Goal: Find specific page/section: Find specific page/section

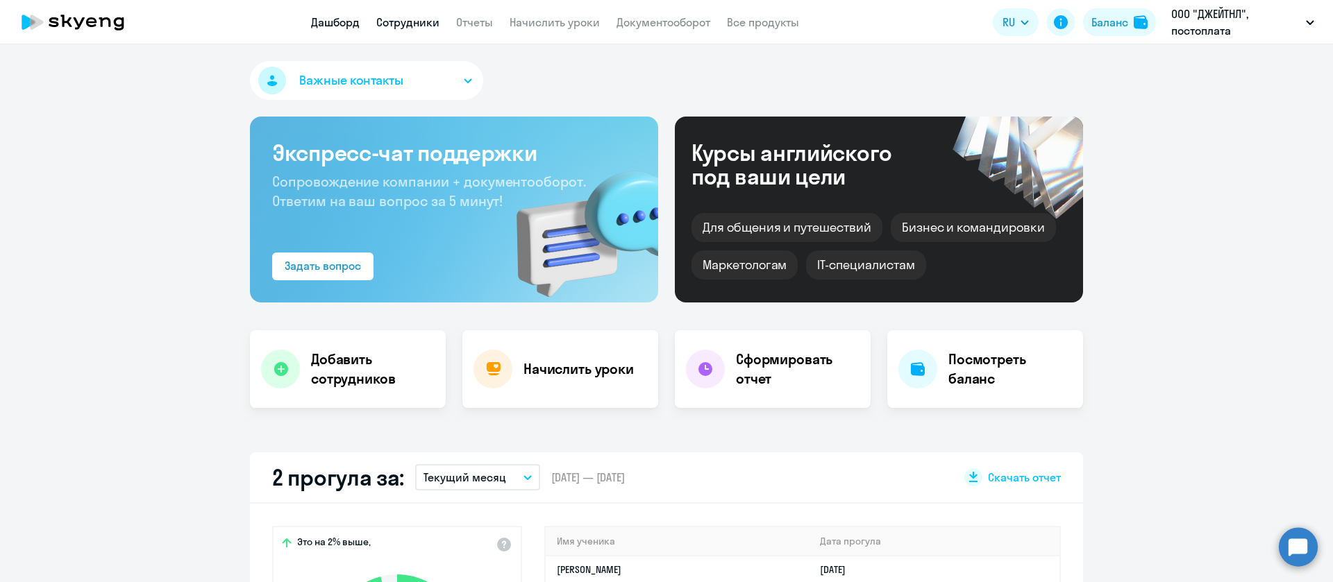
click at [422, 25] on link "Сотрудники" at bounding box center [407, 22] width 63 height 14
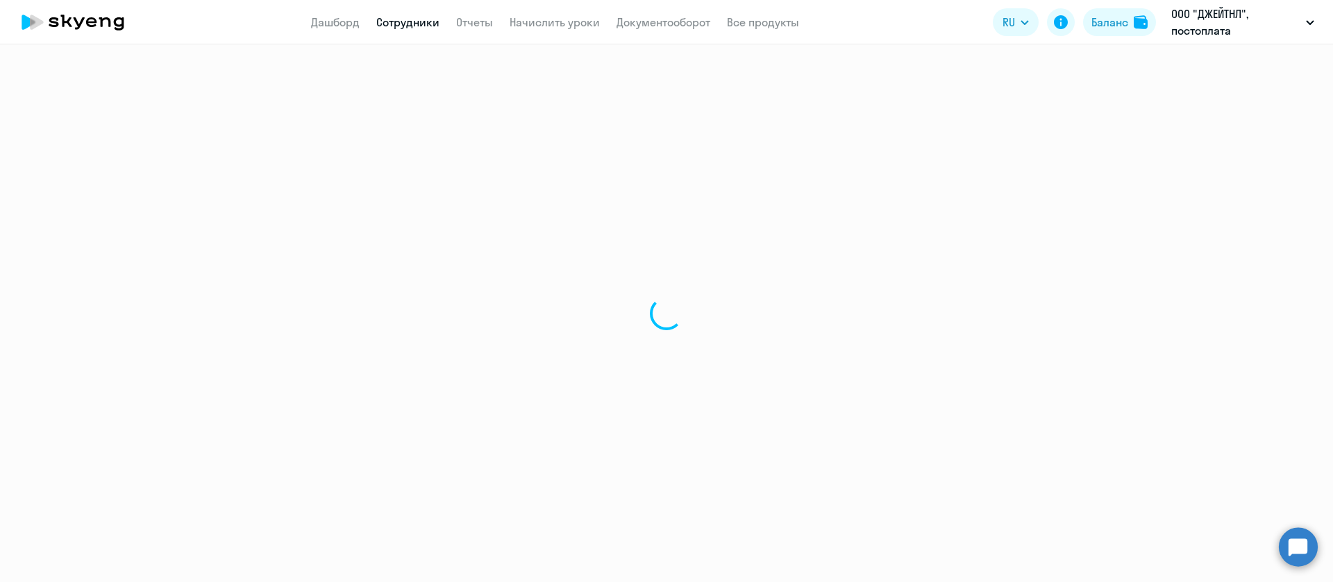
select select "30"
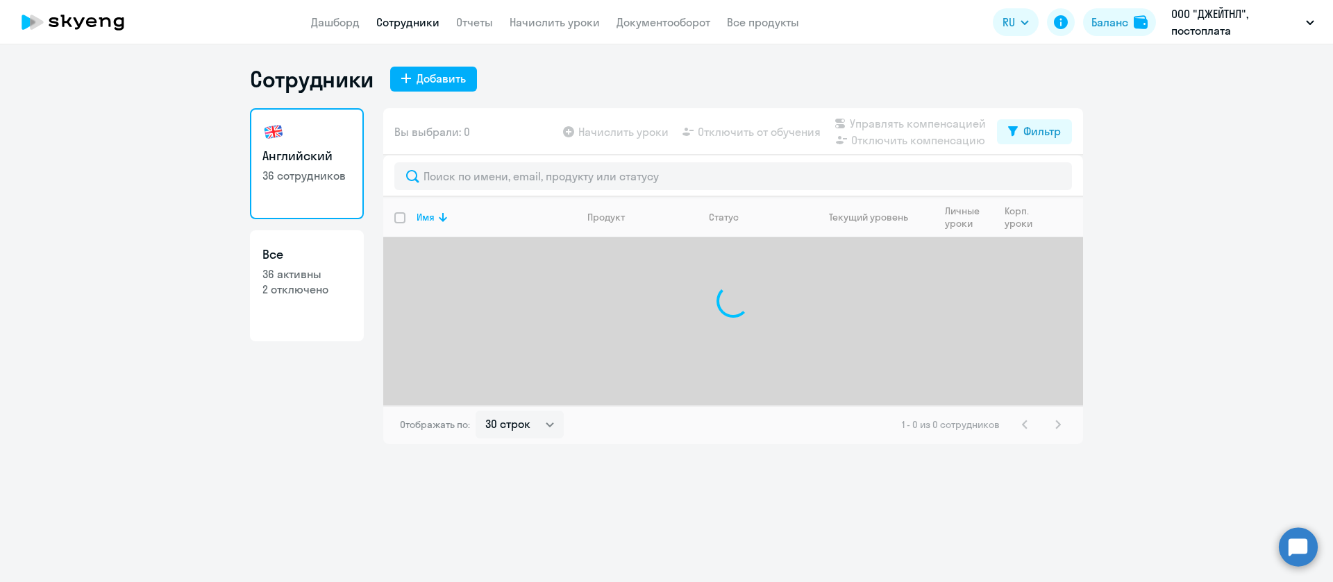
click at [514, 160] on div at bounding box center [733, 177] width 700 height 42
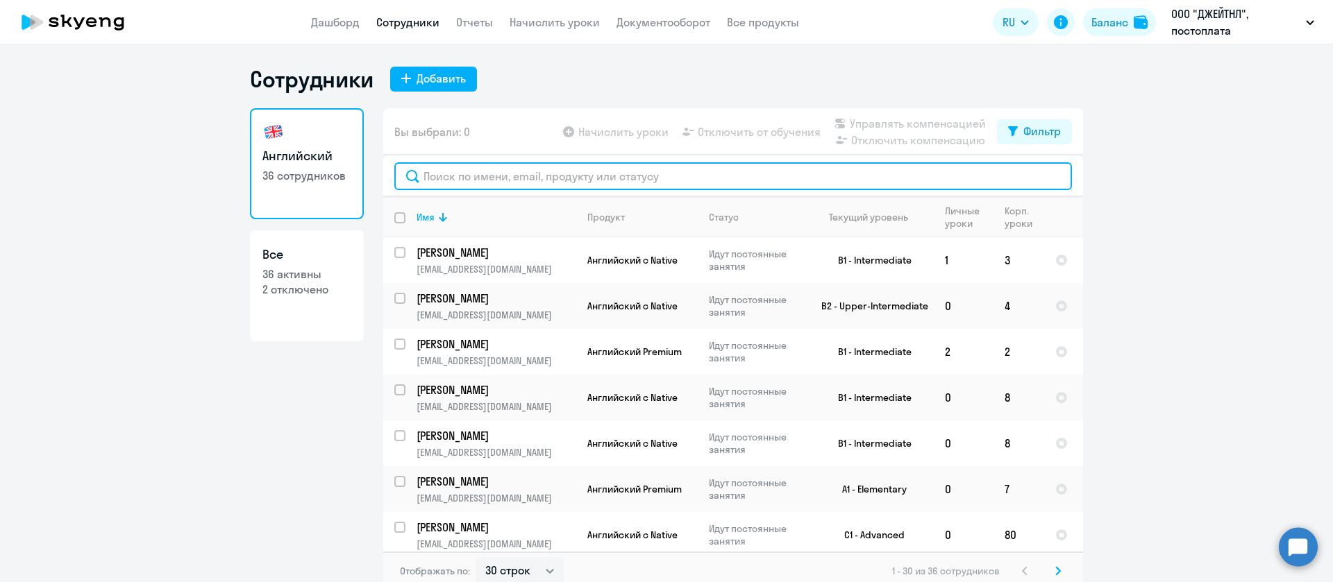
click at [510, 173] on input "text" at bounding box center [733, 176] width 678 height 28
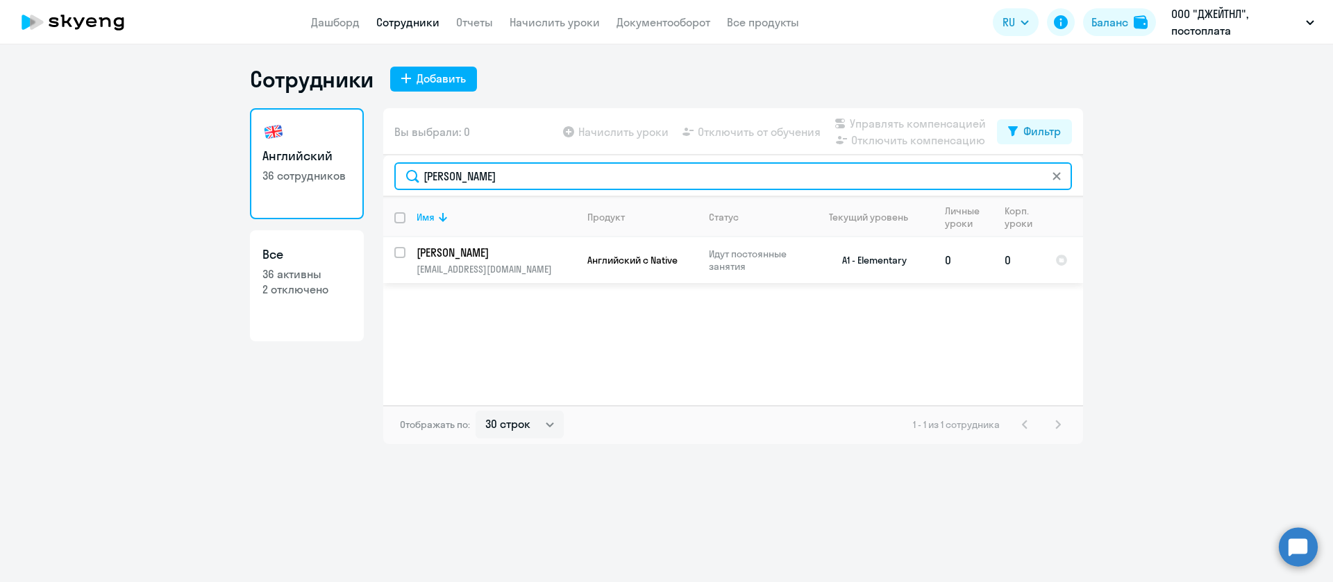
type input "[PERSON_NAME]"
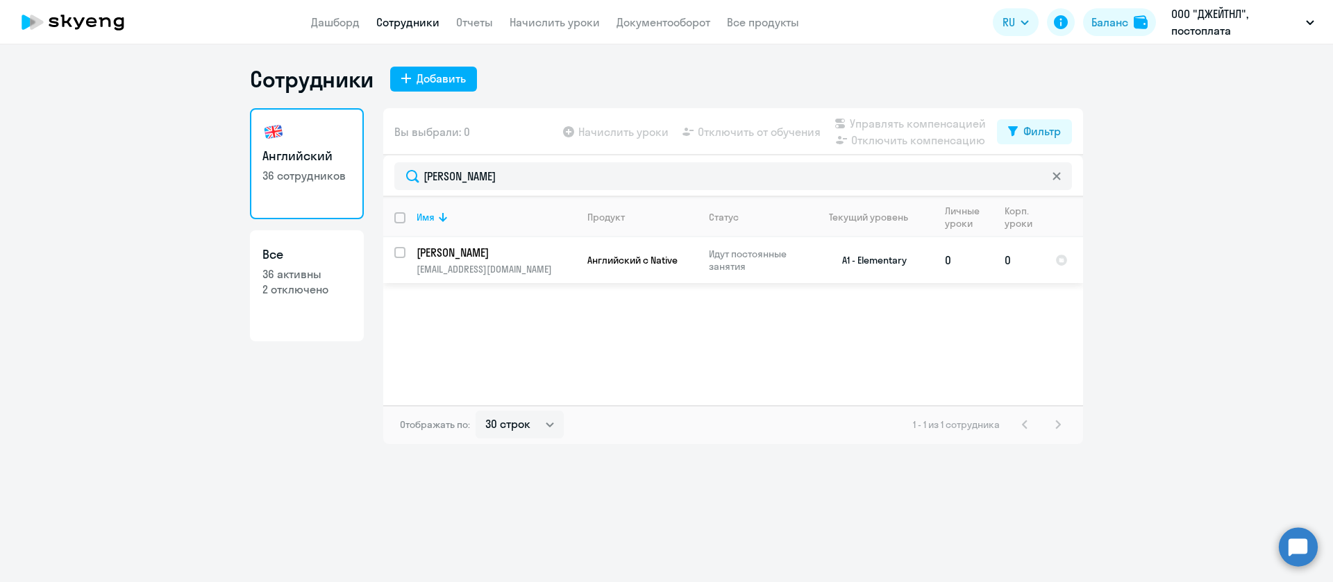
click at [498, 259] on p "[PERSON_NAME]" at bounding box center [495, 252] width 157 height 15
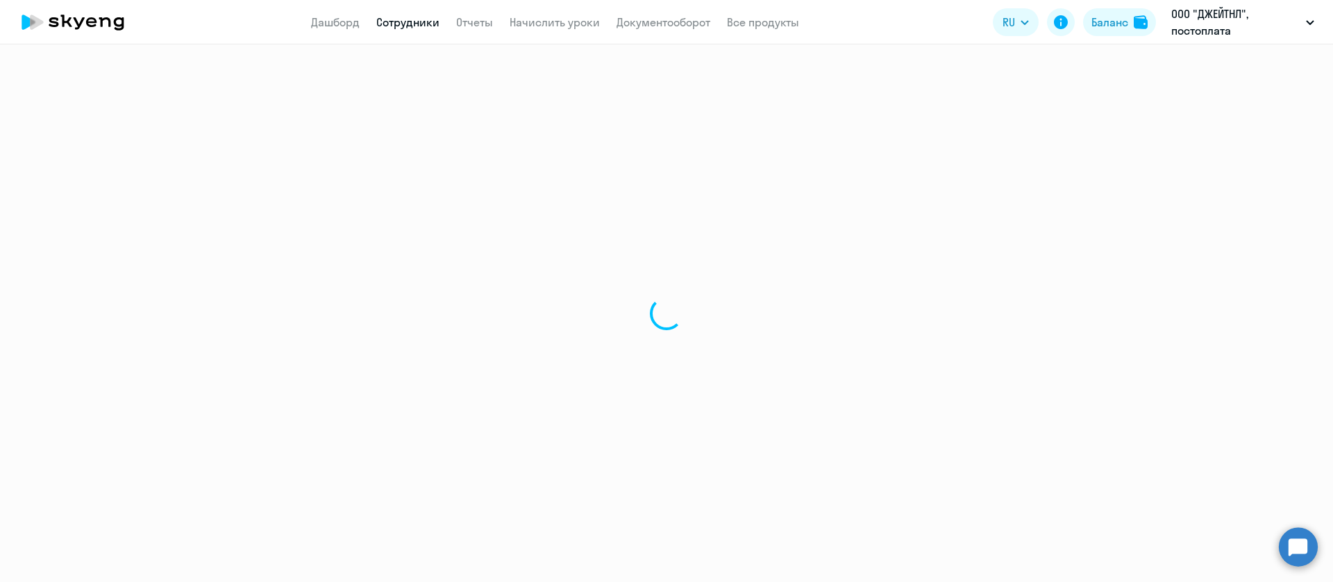
select select "english"
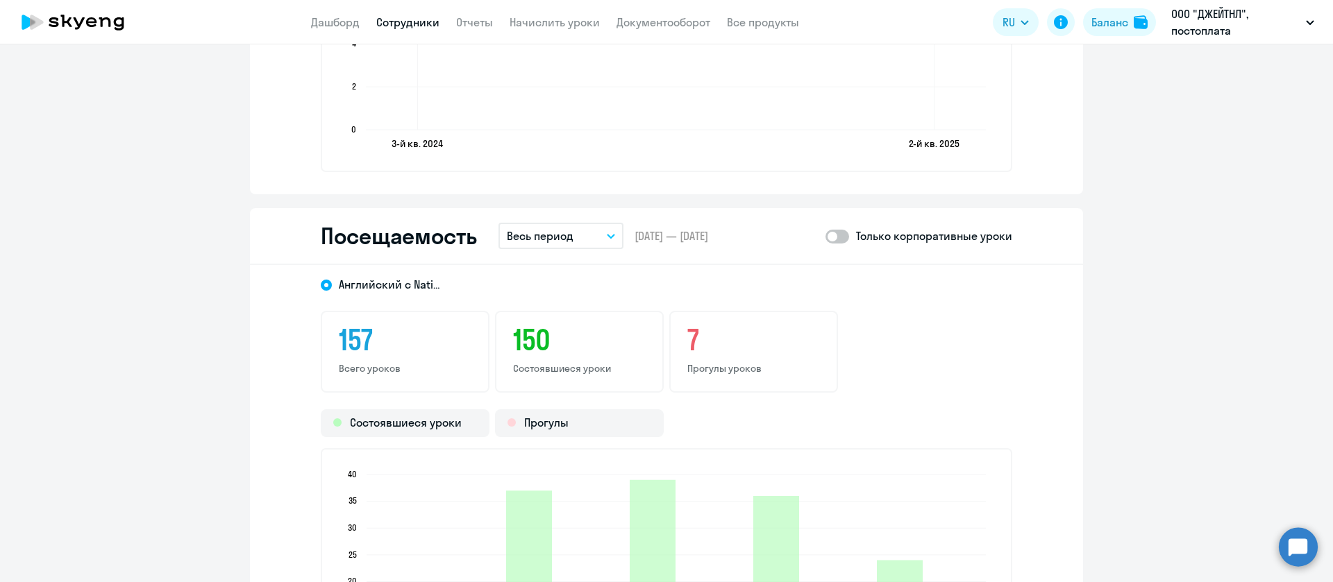
scroll to position [1770, 0]
